Goal: Transaction & Acquisition: Purchase product/service

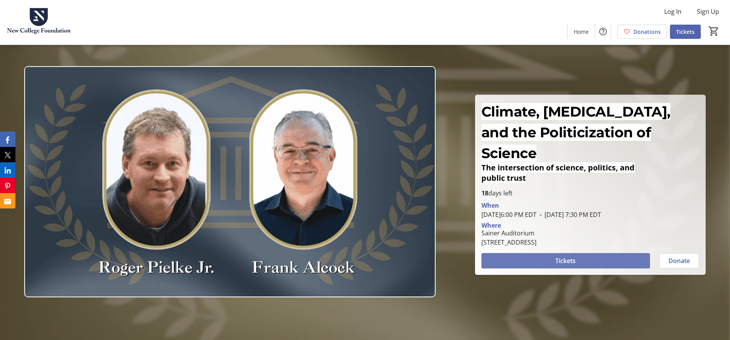
click at [573, 256] on span "Tickets" at bounding box center [565, 260] width 20 height 9
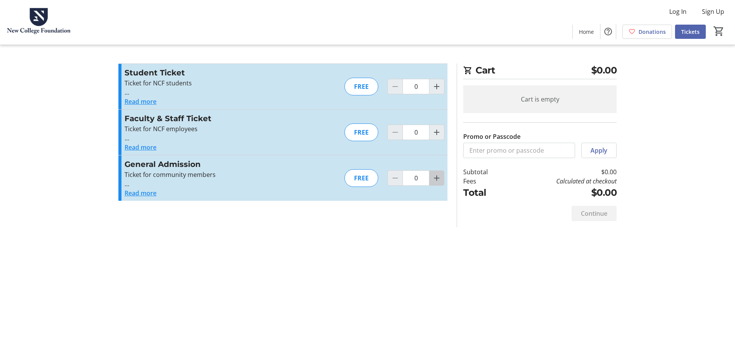
click at [436, 179] on mat-icon "Increment by one" at bounding box center [436, 177] width 9 height 9
type input "2"
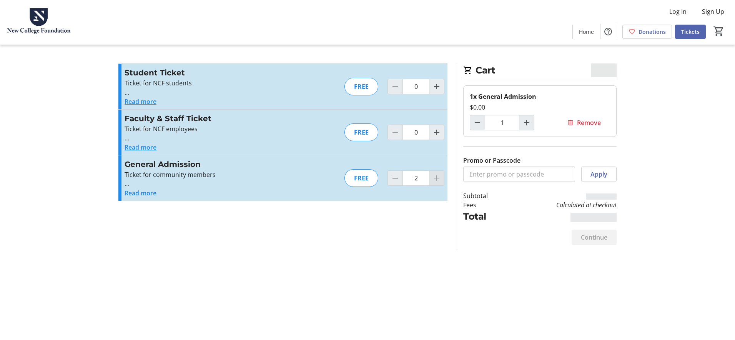
type input "2"
